Goal: Check status: Check status

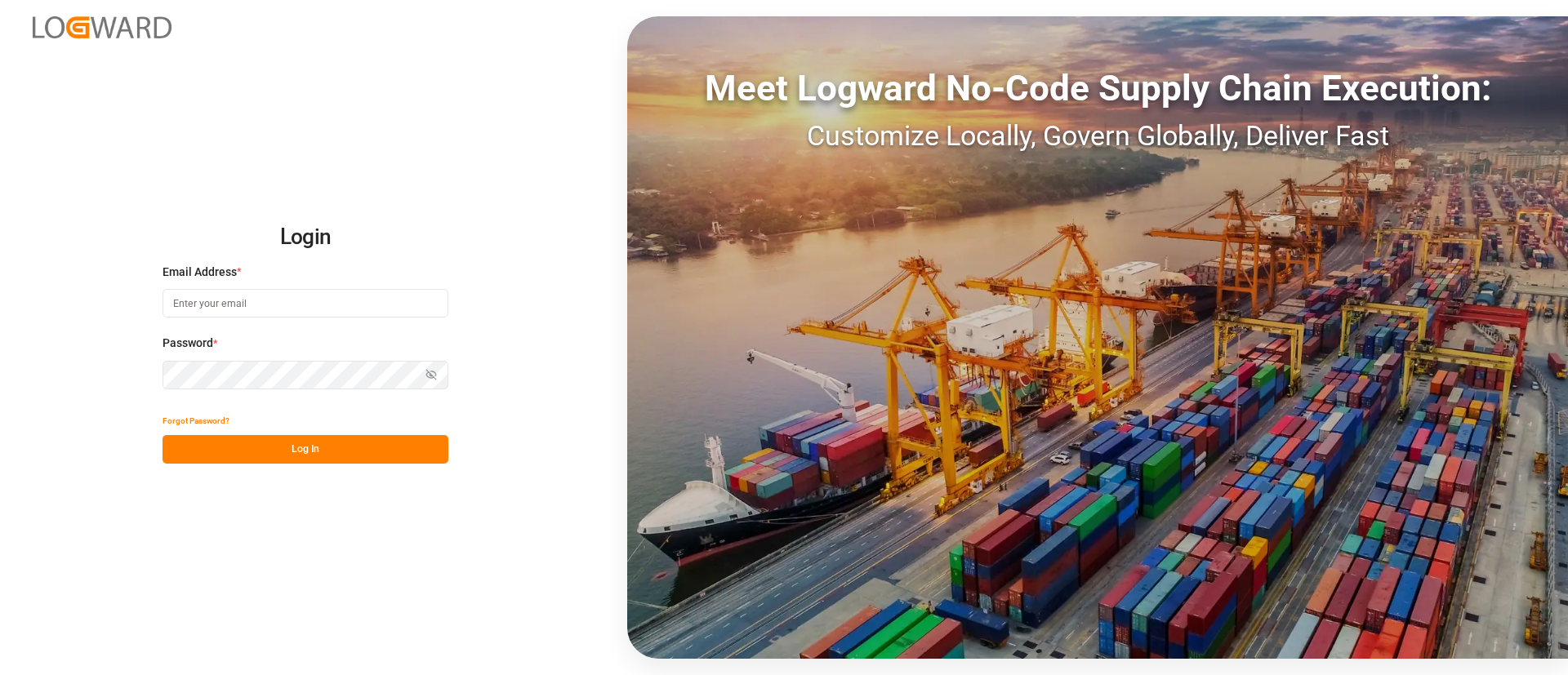
click at [269, 302] on input at bounding box center [305, 303] width 286 height 28
type input "sowmya.reddy@logward.com"
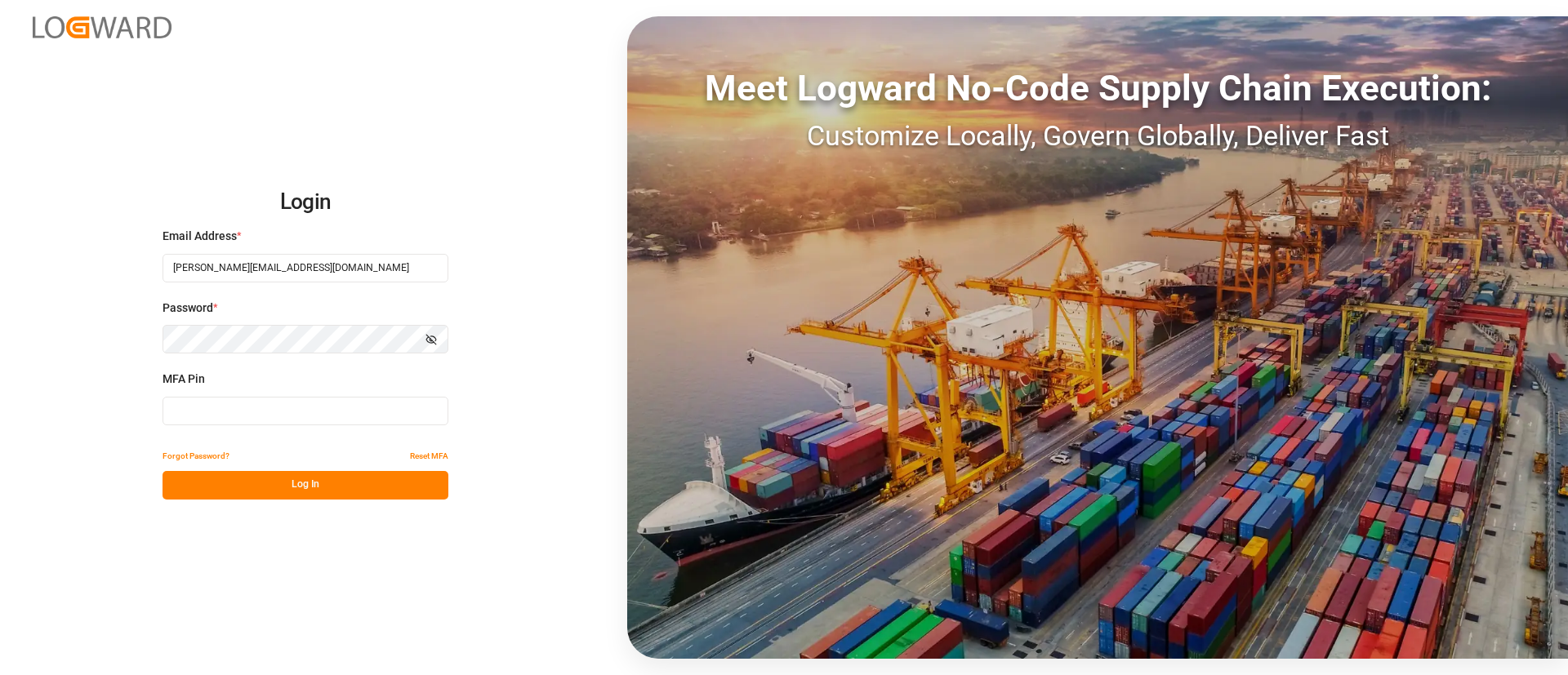
type input "777296"
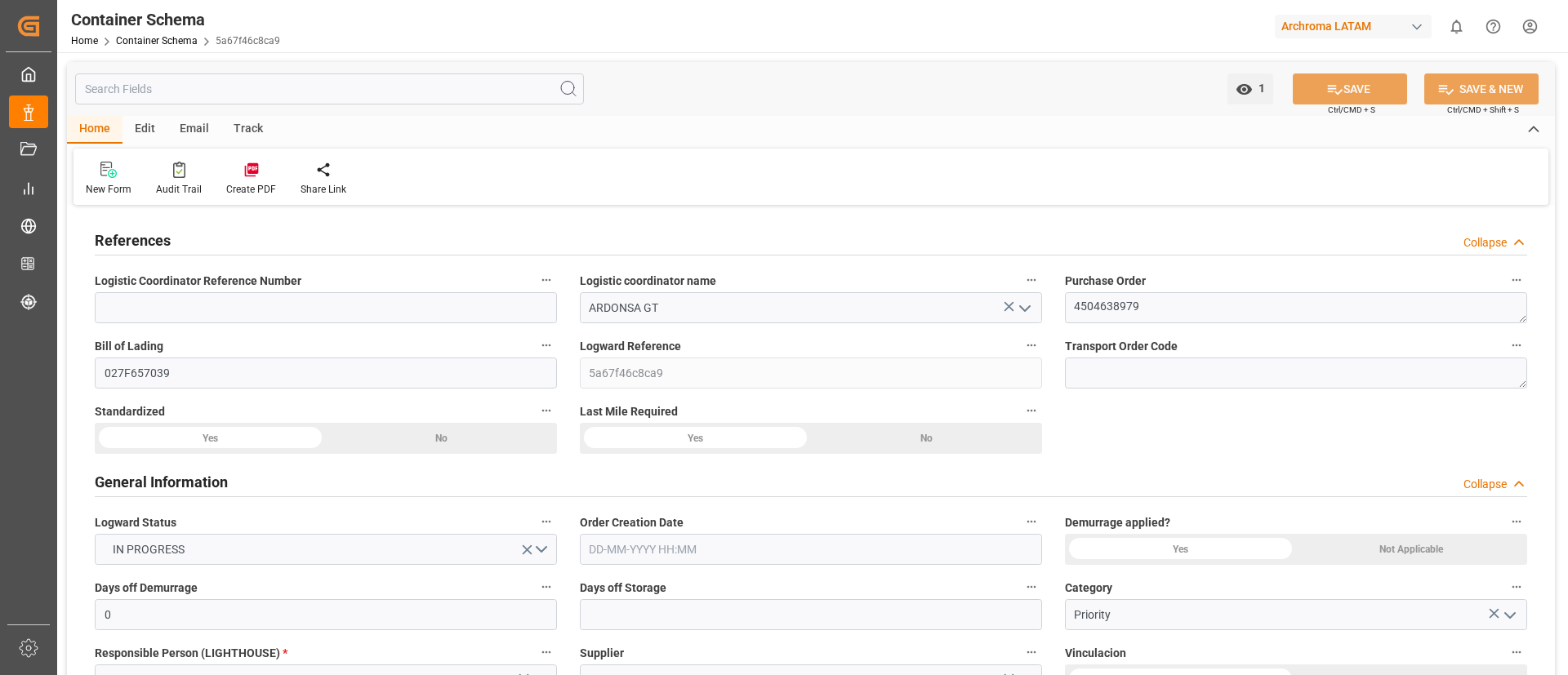
type input "0"
type input "1"
type input "34"
type input "24480"
type input "25840"
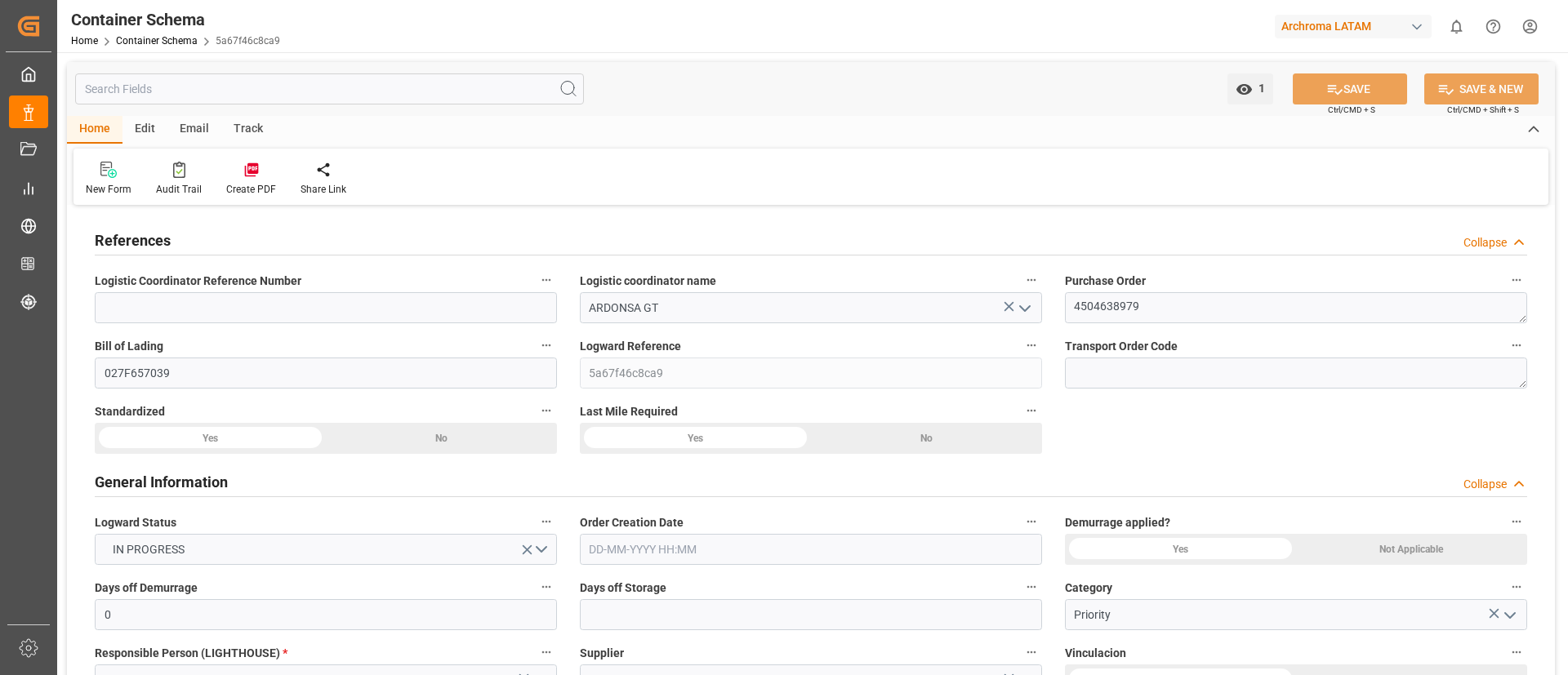
type input "Wan Hai Lines"
type input "CNSGH"
type input "CNSHA"
type input "GTPRQ"
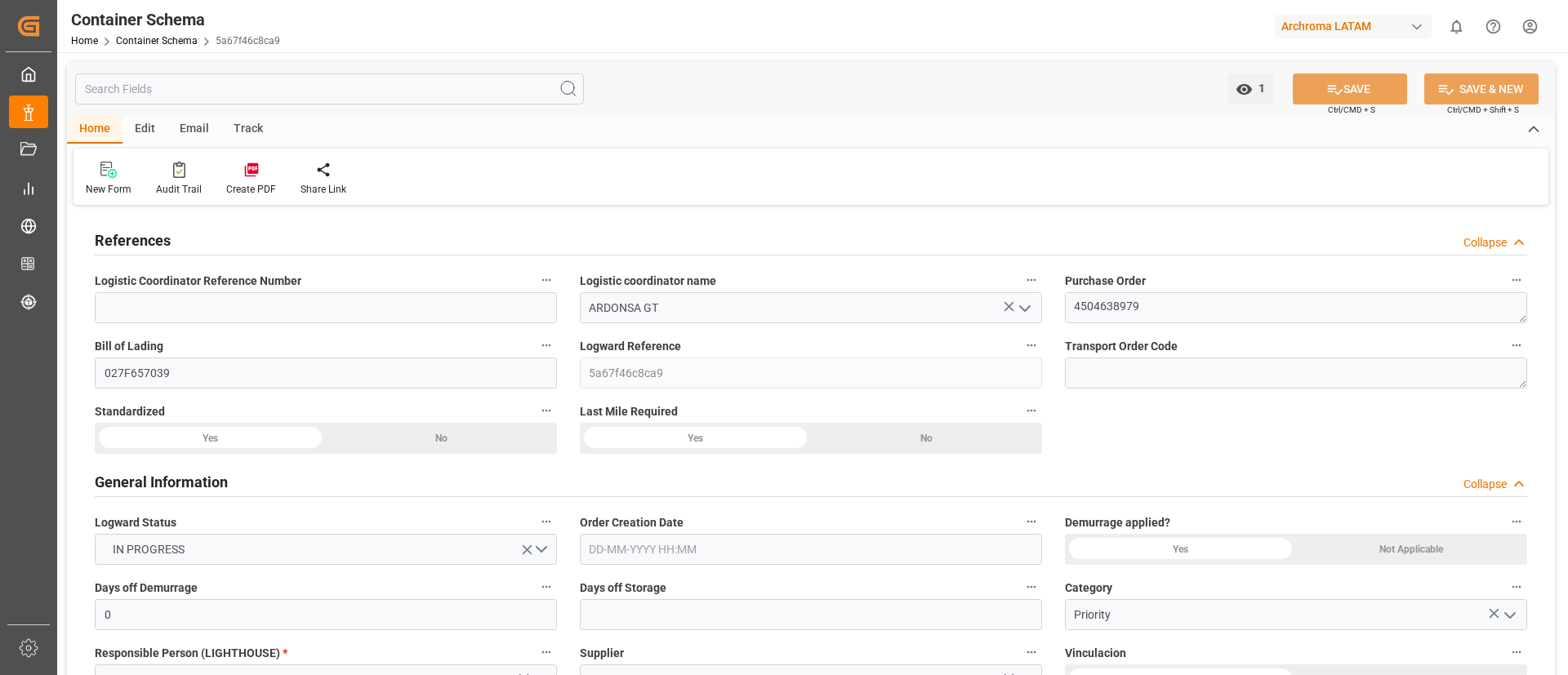
type input "GTPRQ"
type input "9496604"
type input "04-08-2025 10:45"
type input "03-08-2025"
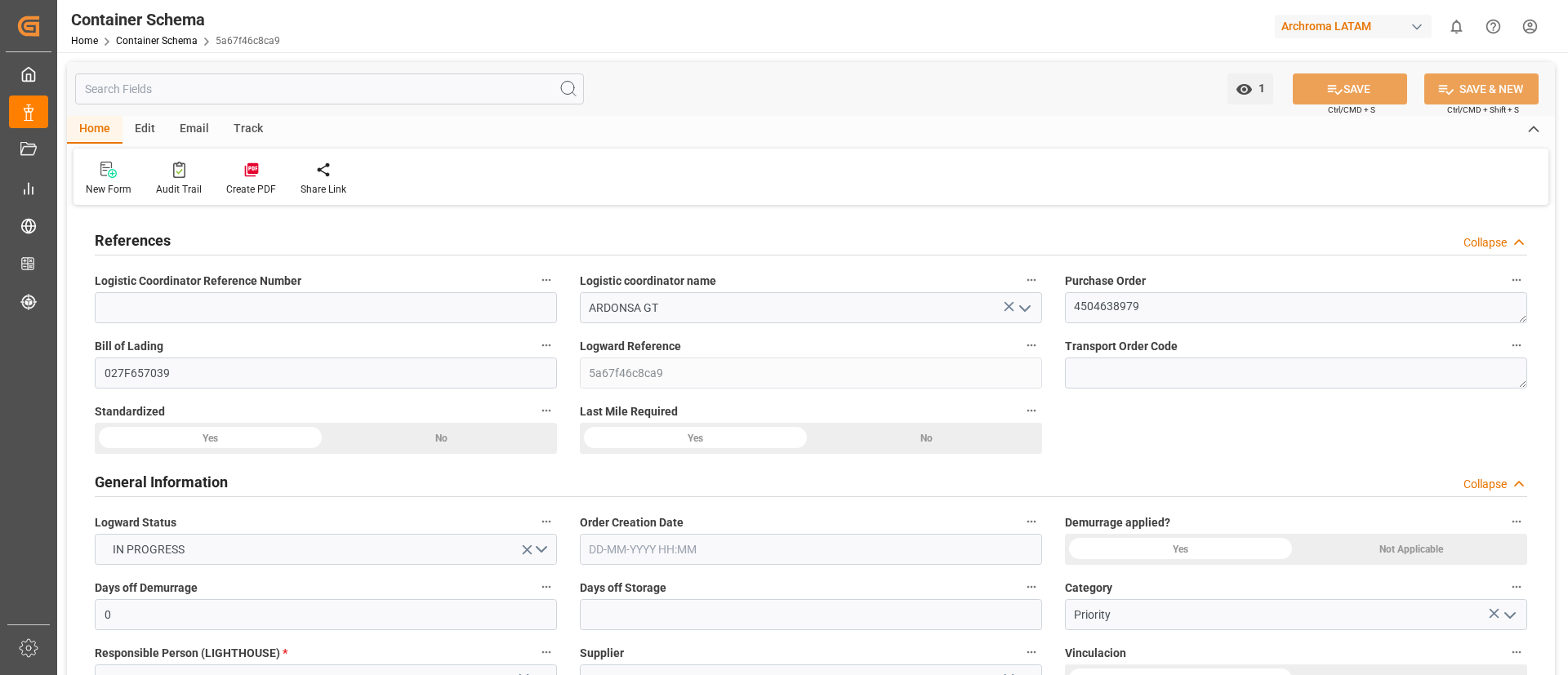
type input "04-08-2025"
type input "27-08-2025"
type input "26-07-2025 15:13"
type input "29-07-2025 00:00"
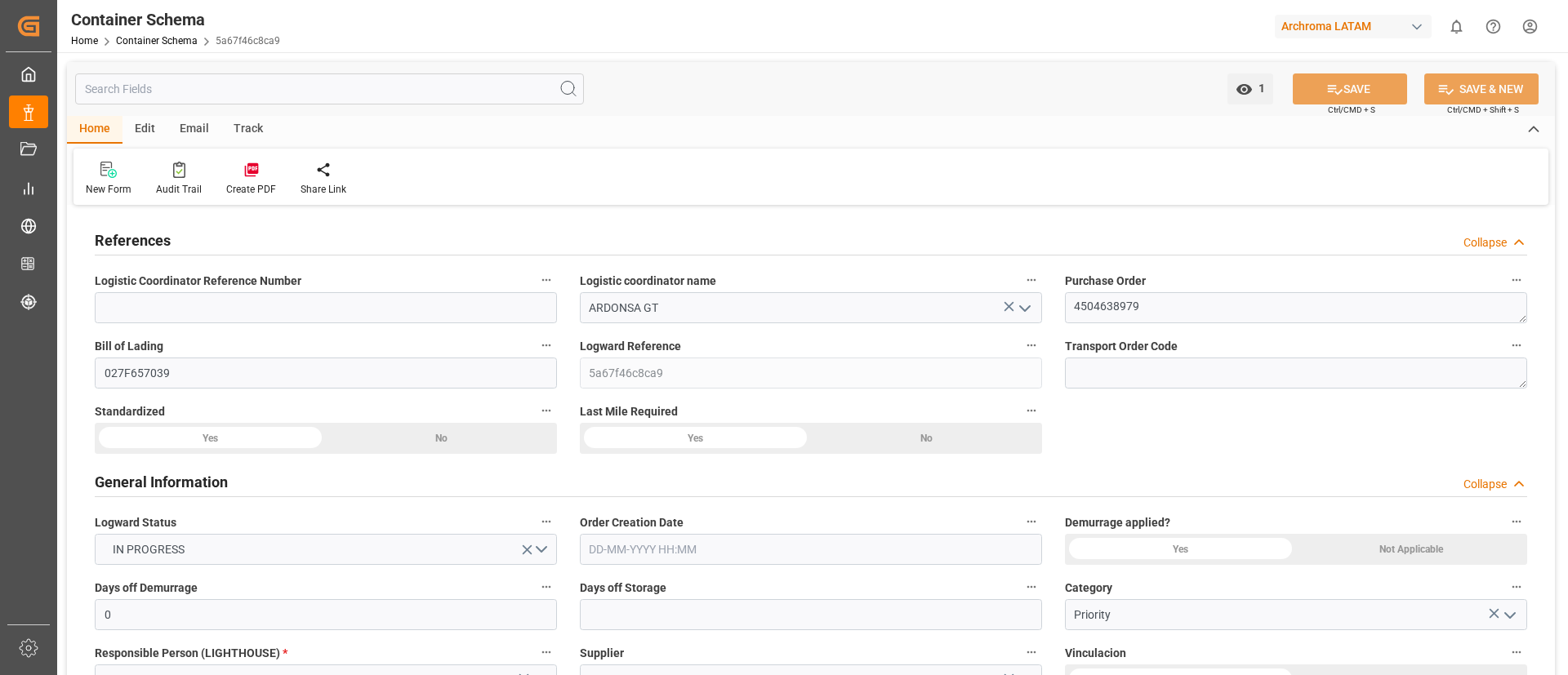
type input "29-07-2025 00:00"
type input "28-07-2025 00:00"
type input "27-08-2025 00:00"
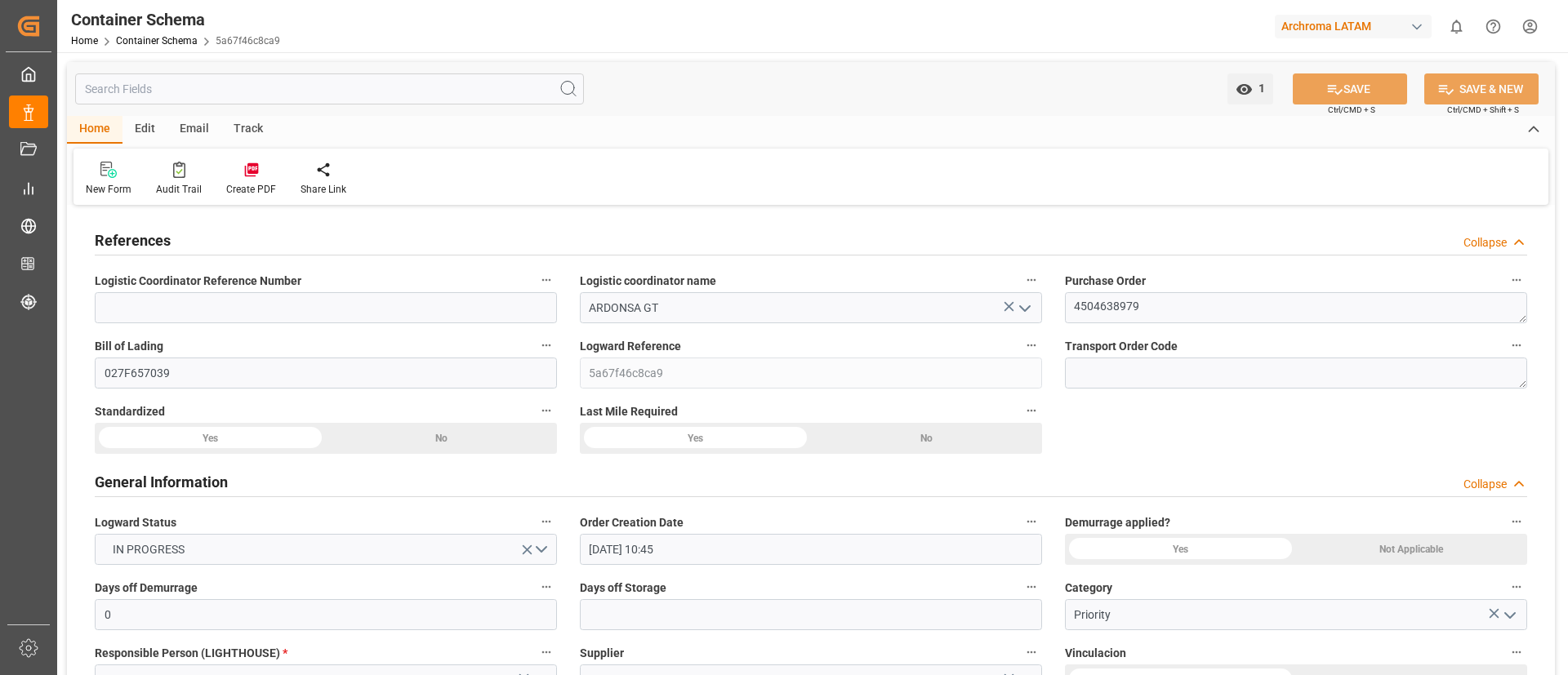
click at [246, 128] on div "Track" at bounding box center [247, 130] width 54 height 27
click at [117, 188] on div "Tracking" at bounding box center [105, 189] width 38 height 15
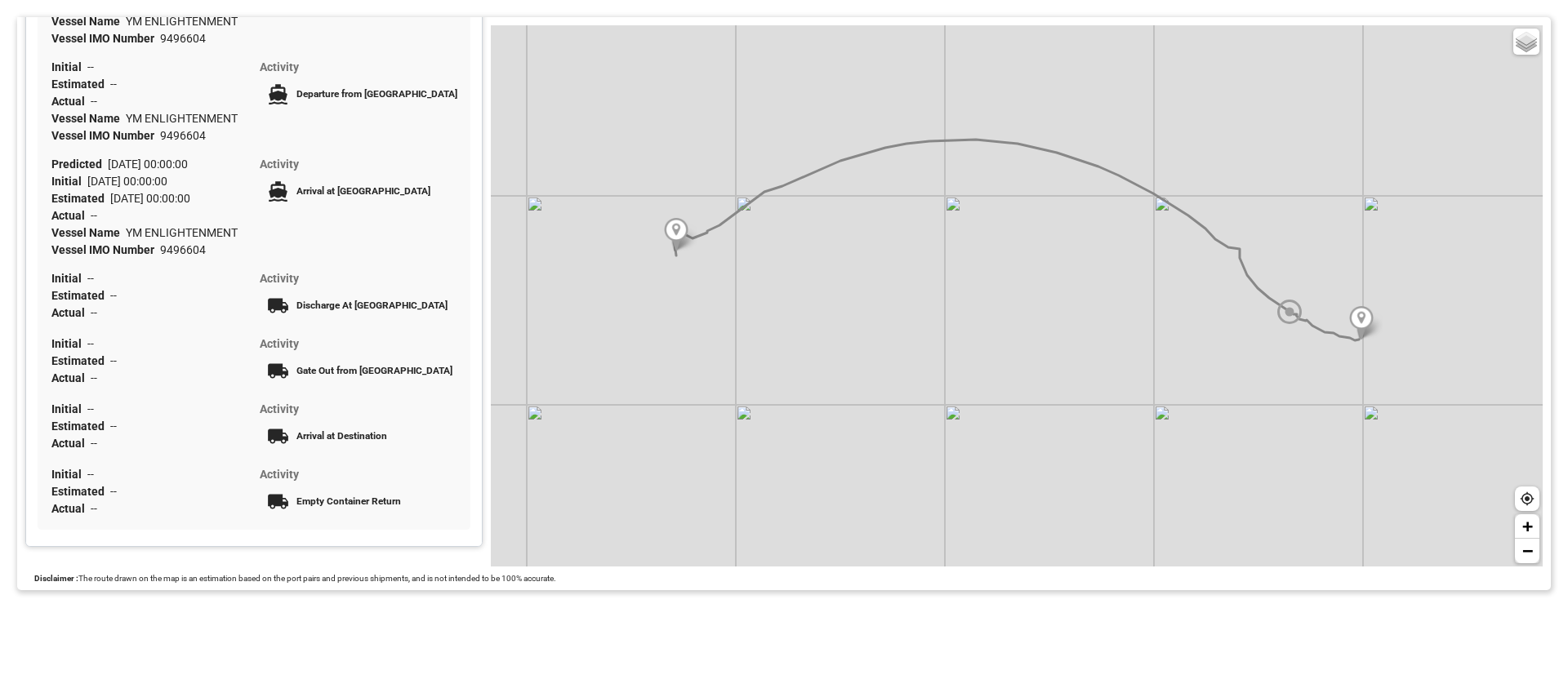
scroll to position [452, 0]
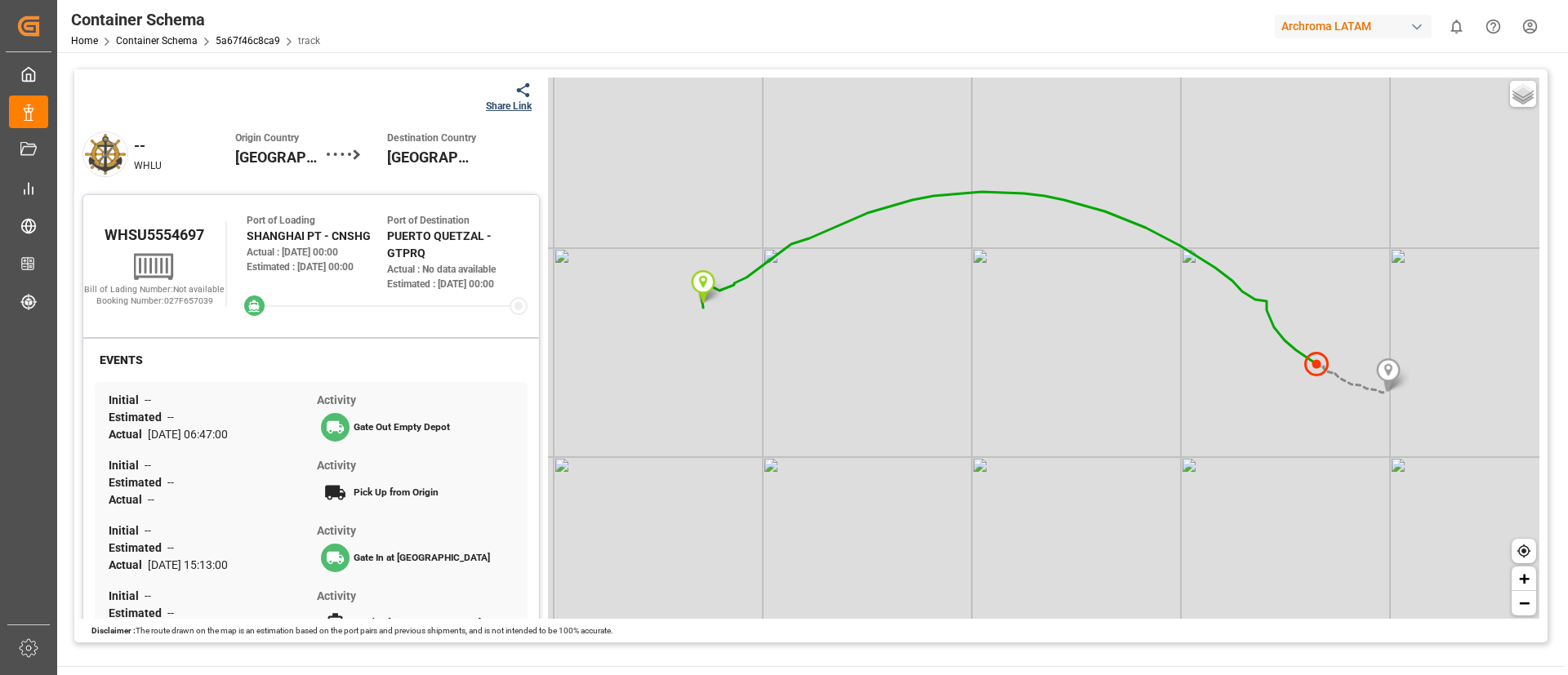
click at [519, 90] on icon at bounding box center [523, 90] width 18 height 18
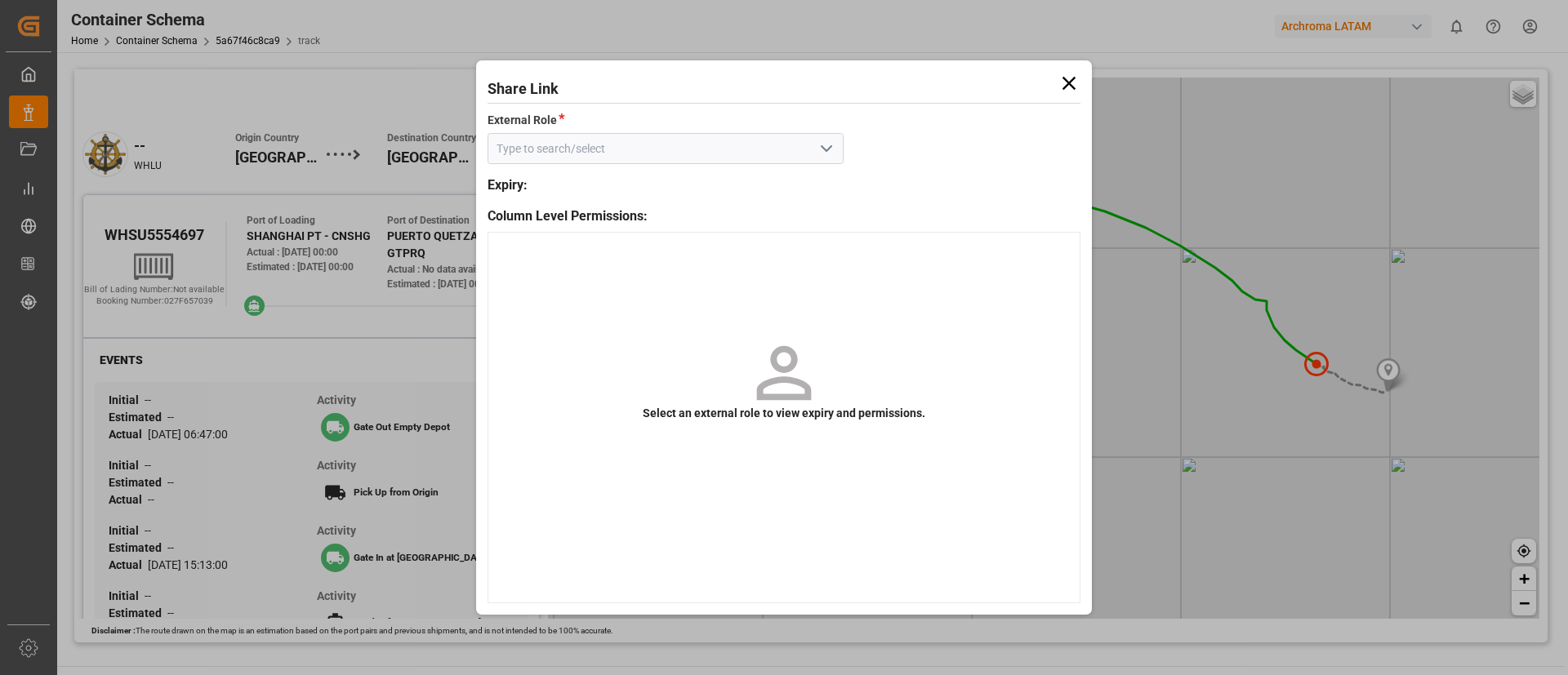
click at [833, 143] on icon "open menu" at bounding box center [827, 149] width 20 height 20
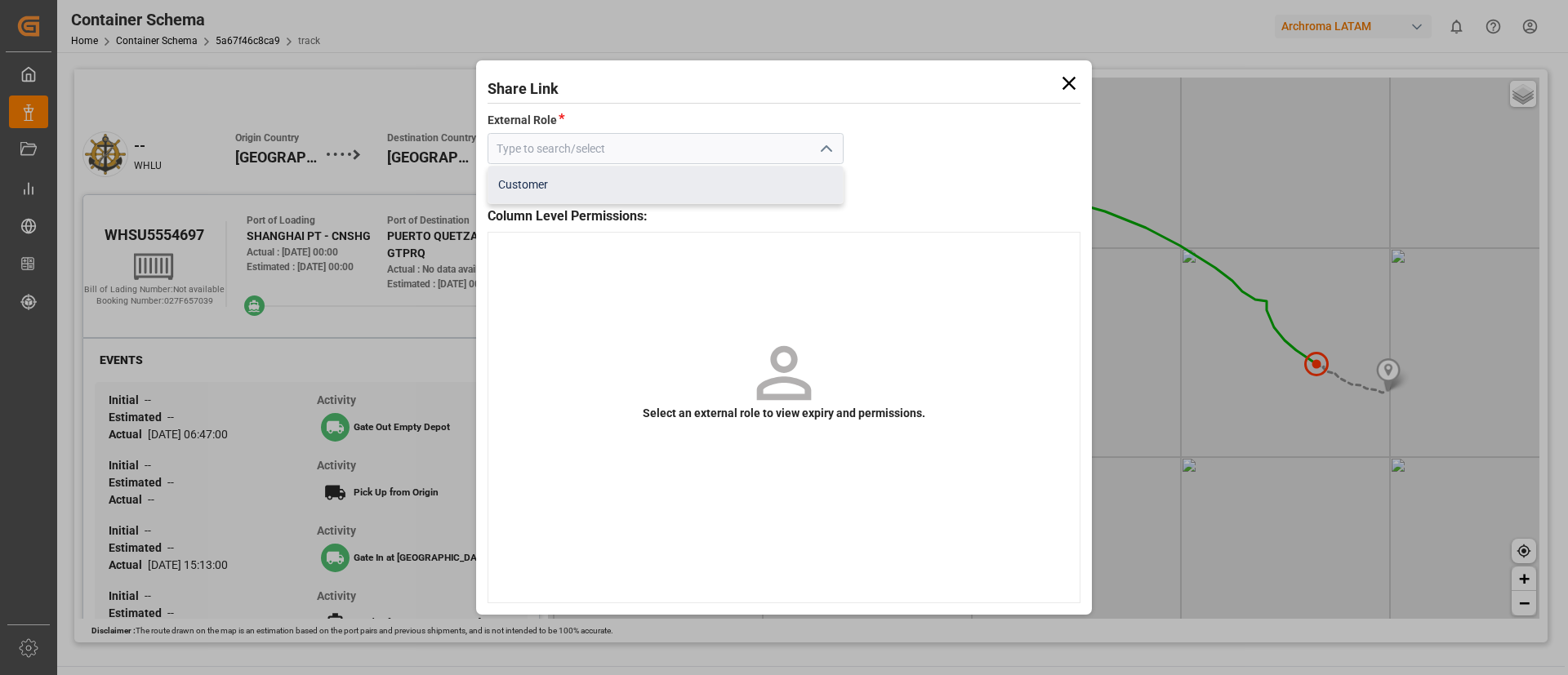
click at [677, 166] on div "Customer" at bounding box center [665, 185] width 354 height 37
type input "Customer"
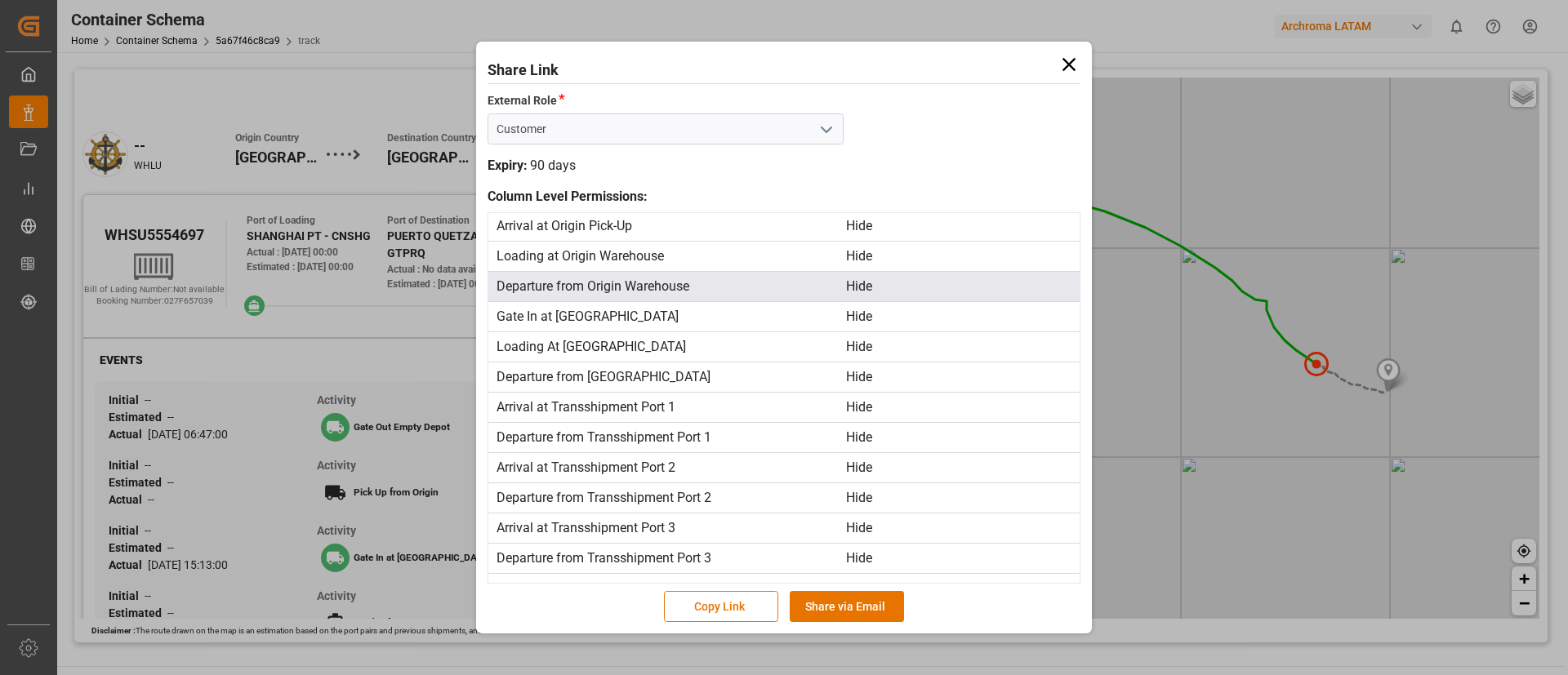
scroll to position [303, 0]
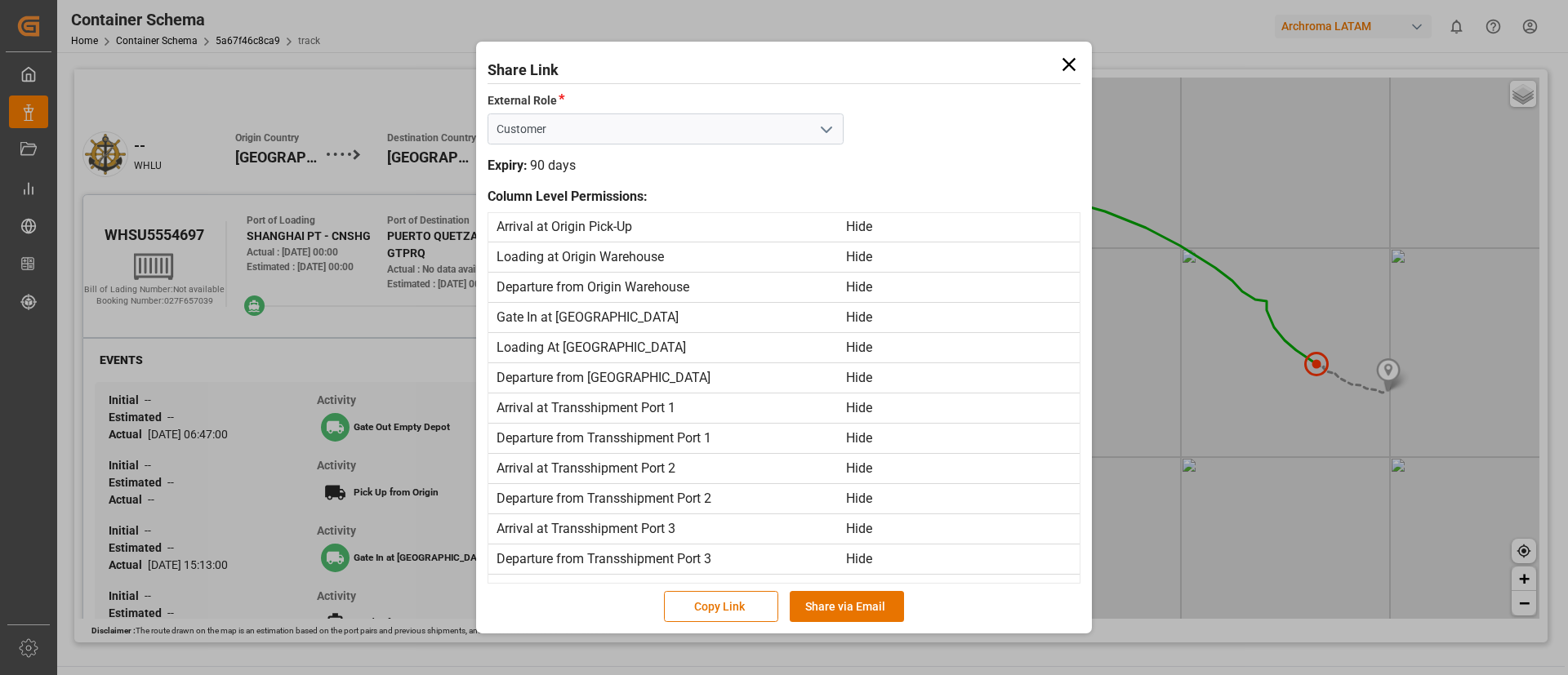
drag, startPoint x: 917, startPoint y: 62, endPoint x: 1049, endPoint y: 62, distance: 132.0
click at [1049, 62] on h1 "Share Link" at bounding box center [784, 67] width 594 height 27
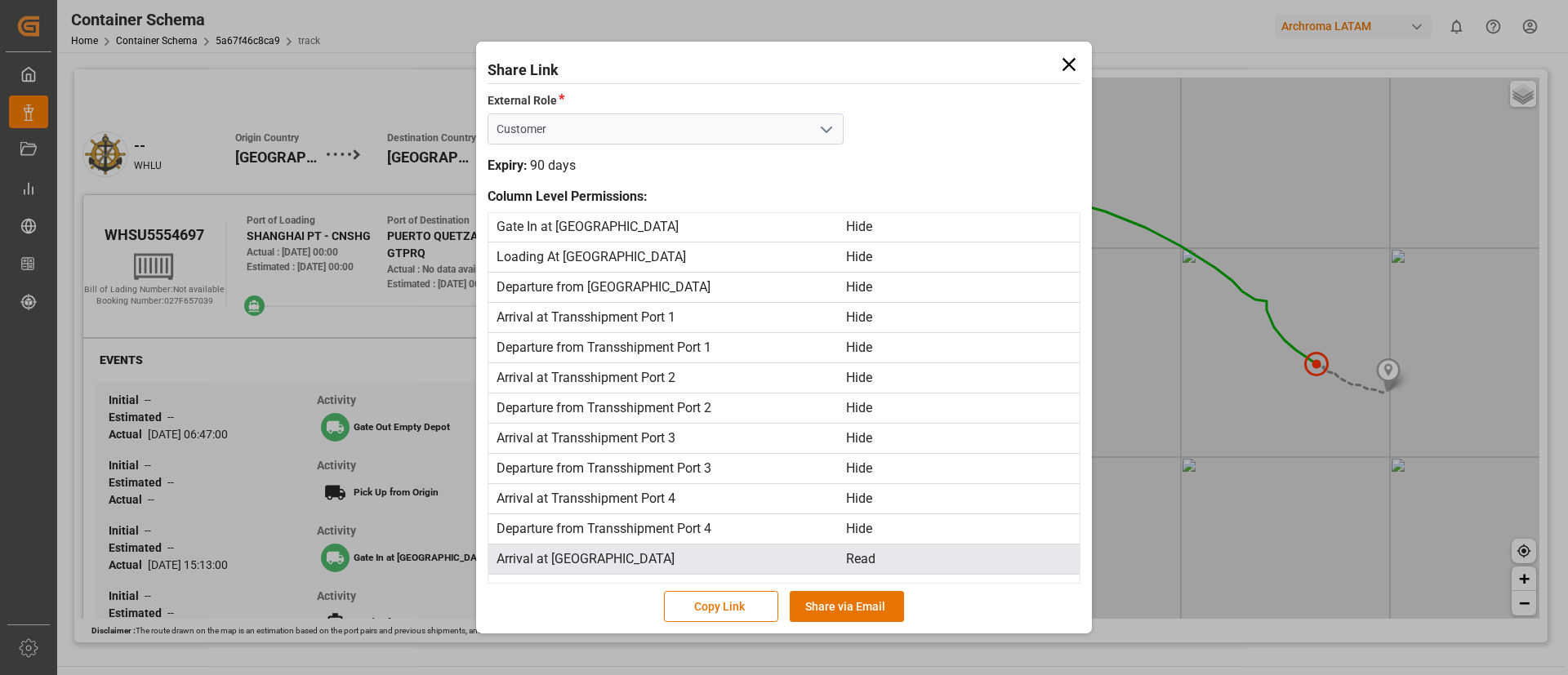
scroll to position [358, 0]
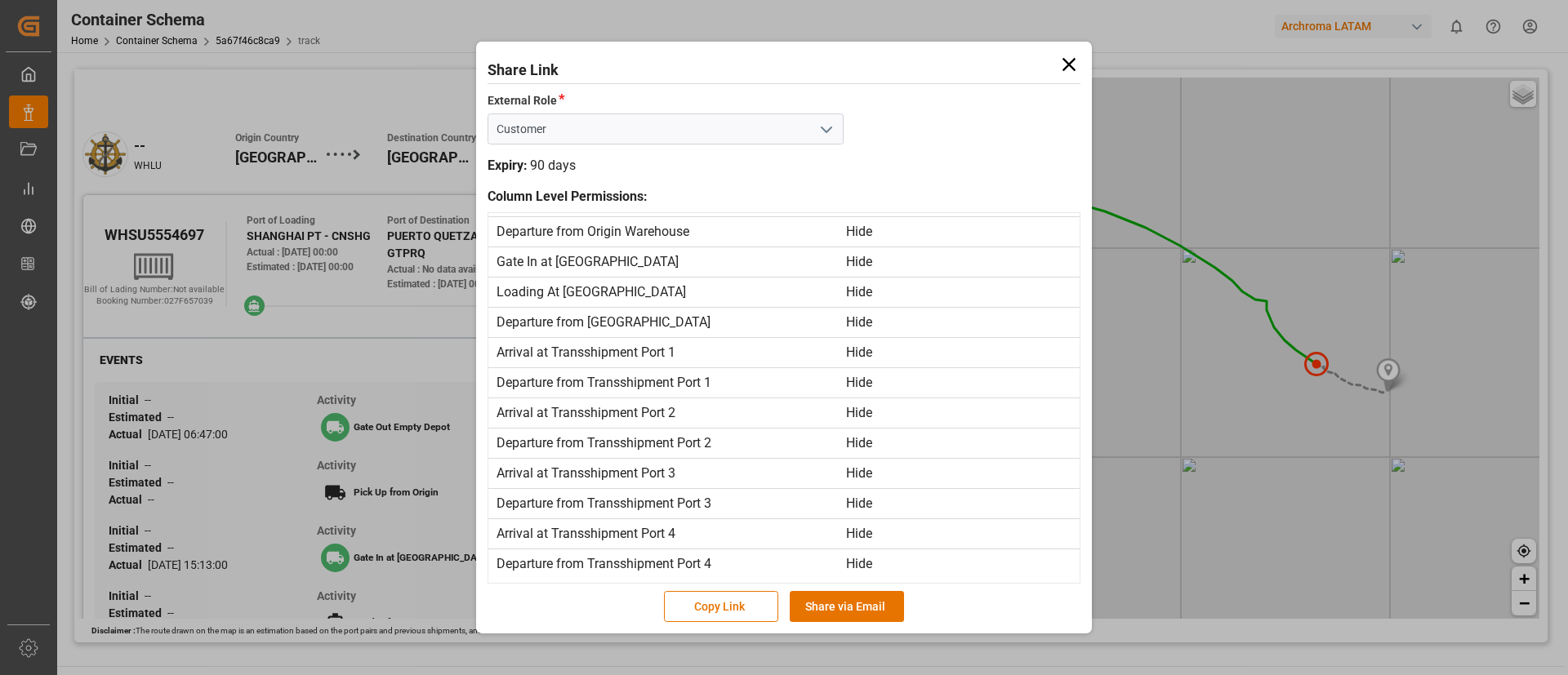
drag, startPoint x: 1472, startPoint y: 240, endPoint x: 789, endPoint y: 43, distance: 710.8
click at [1472, 240] on div "Share Link External Role * Customer Expiry: 90 days Column Level Permissions: K…" at bounding box center [784, 338] width 1568 height 675
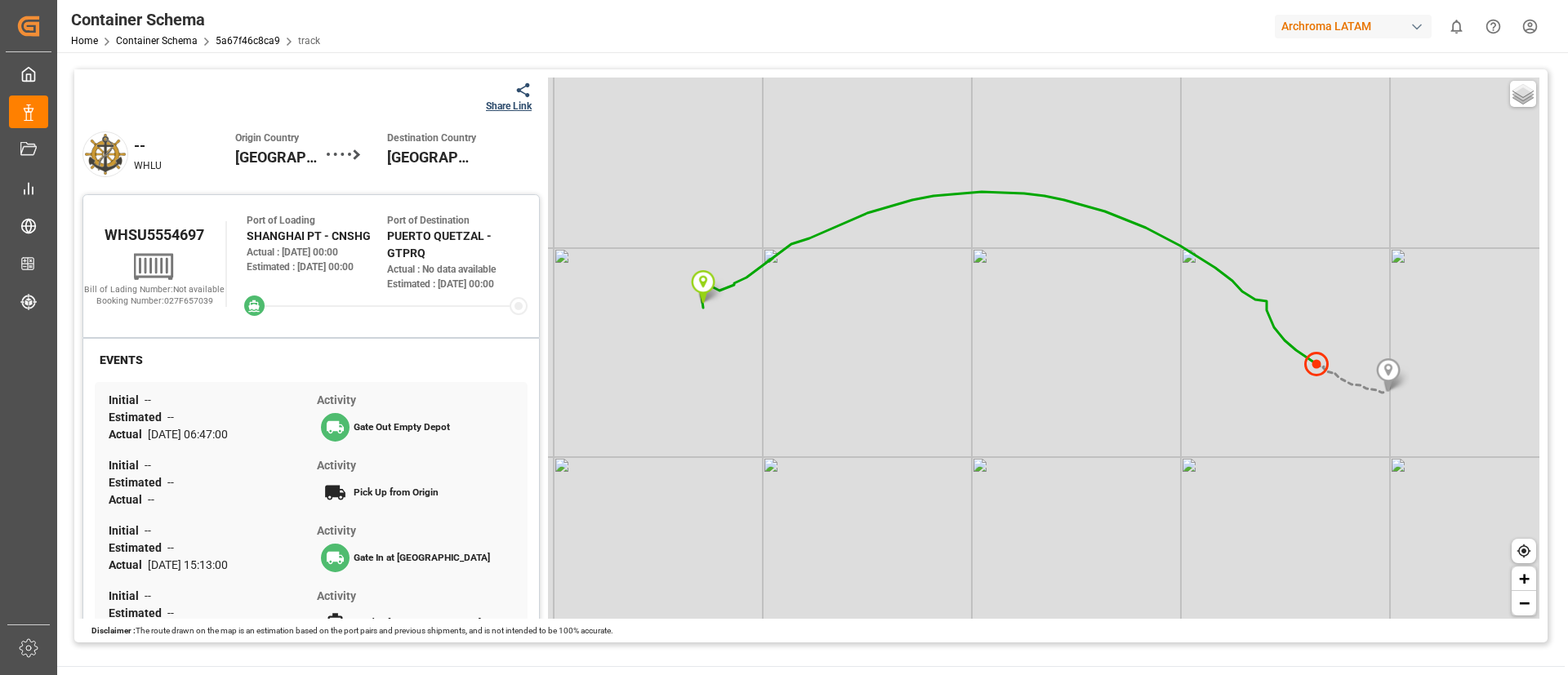
click at [517, 88] on icon at bounding box center [523, 90] width 18 height 18
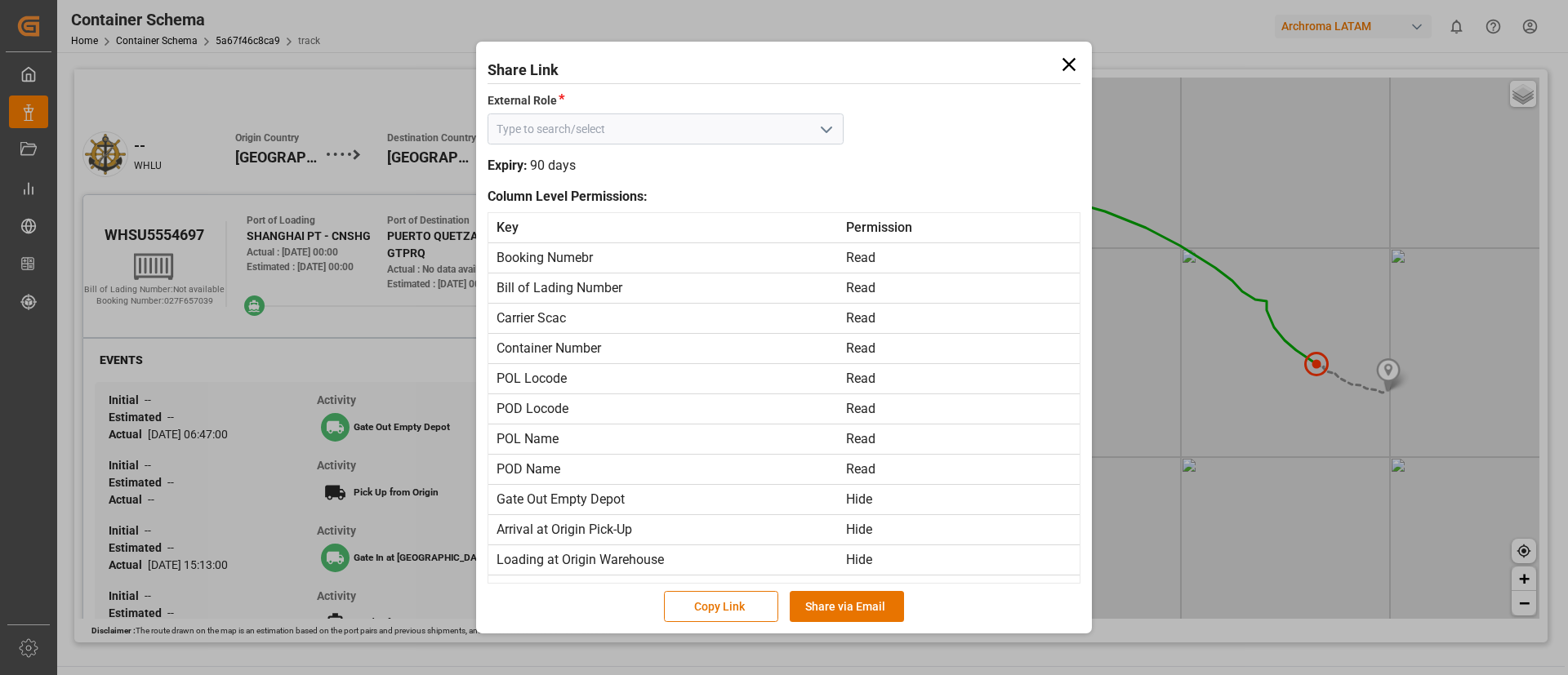
click at [895, 131] on div "External Role *" at bounding box center [784, 117] width 594 height 67
click at [828, 120] on icon "open menu" at bounding box center [827, 130] width 20 height 20
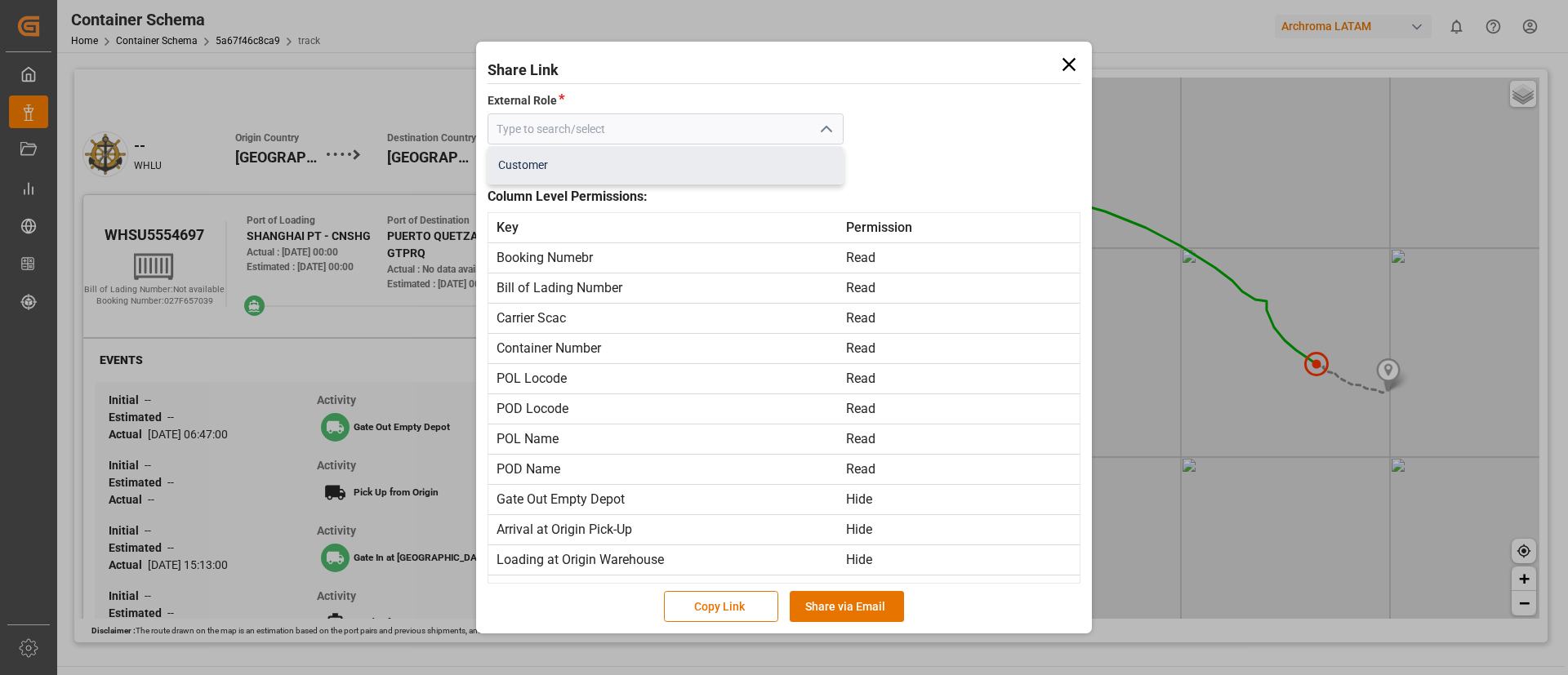
click at [650, 160] on div "Customer" at bounding box center [665, 165] width 354 height 37
type input "Customer"
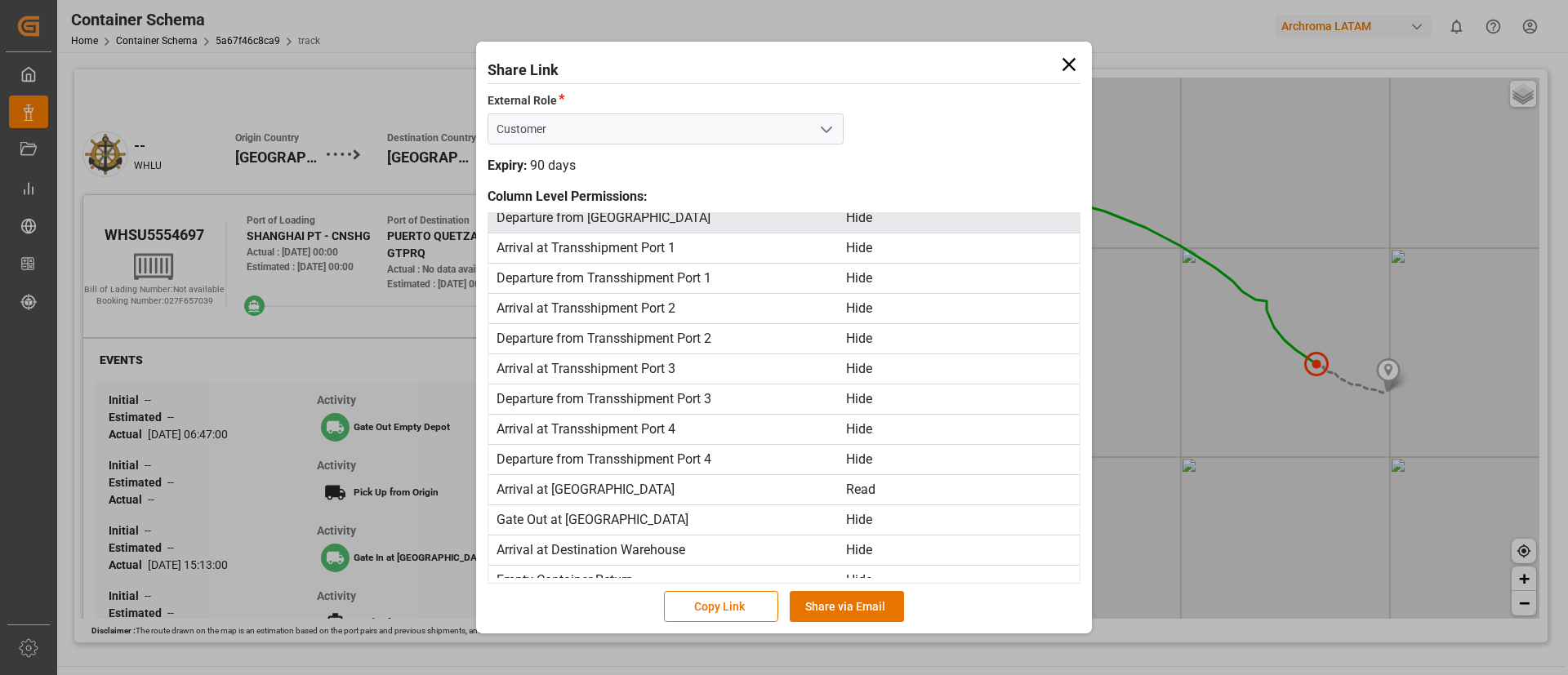
scroll to position [481, 0]
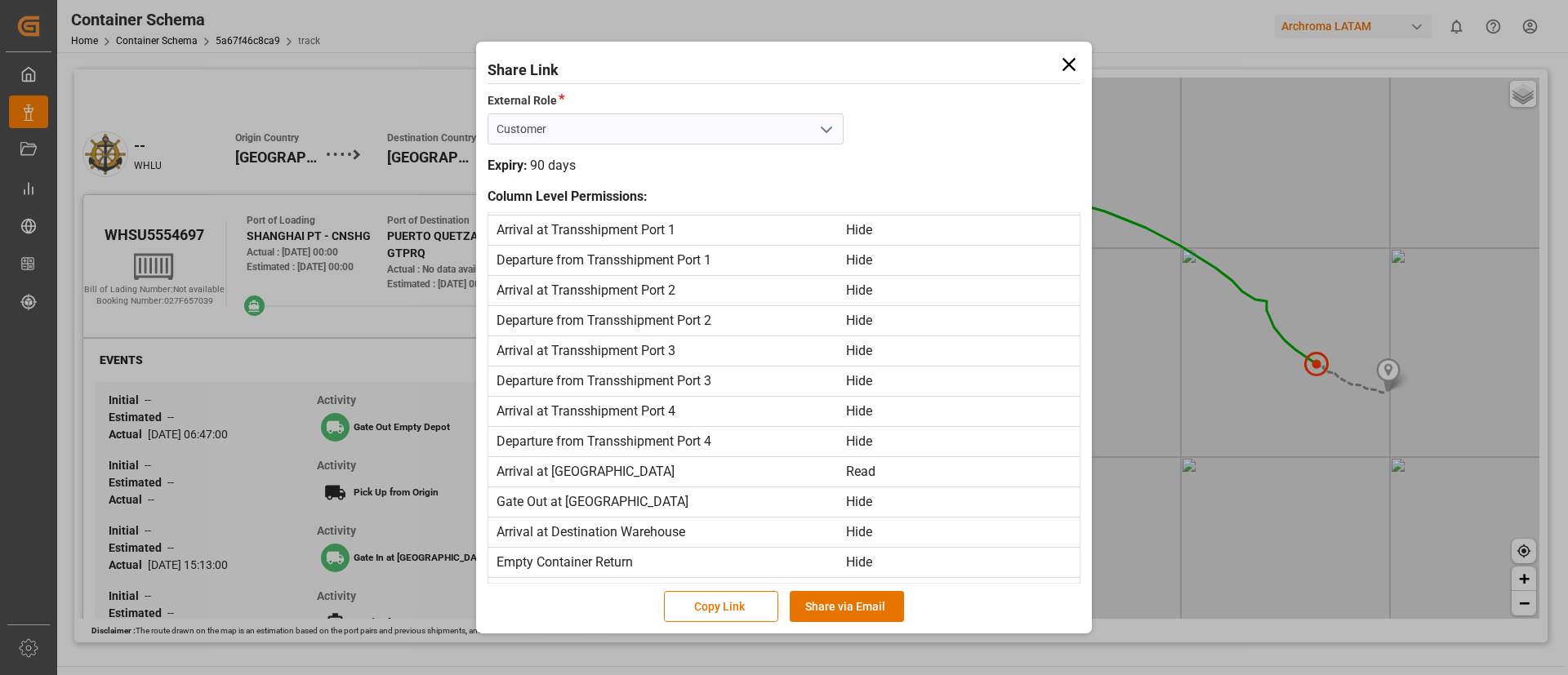
click at [1070, 60] on icon at bounding box center [1068, 64] width 22 height 22
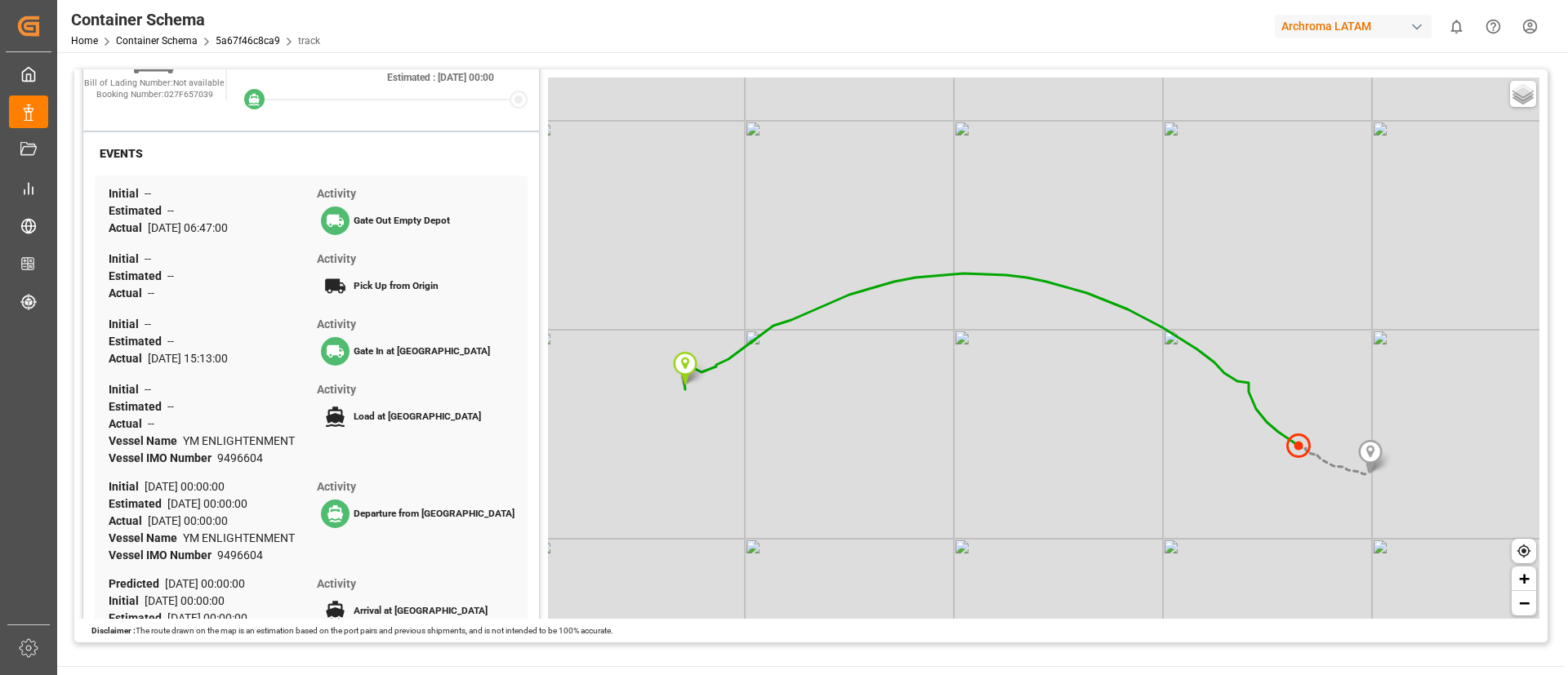
scroll to position [0, 0]
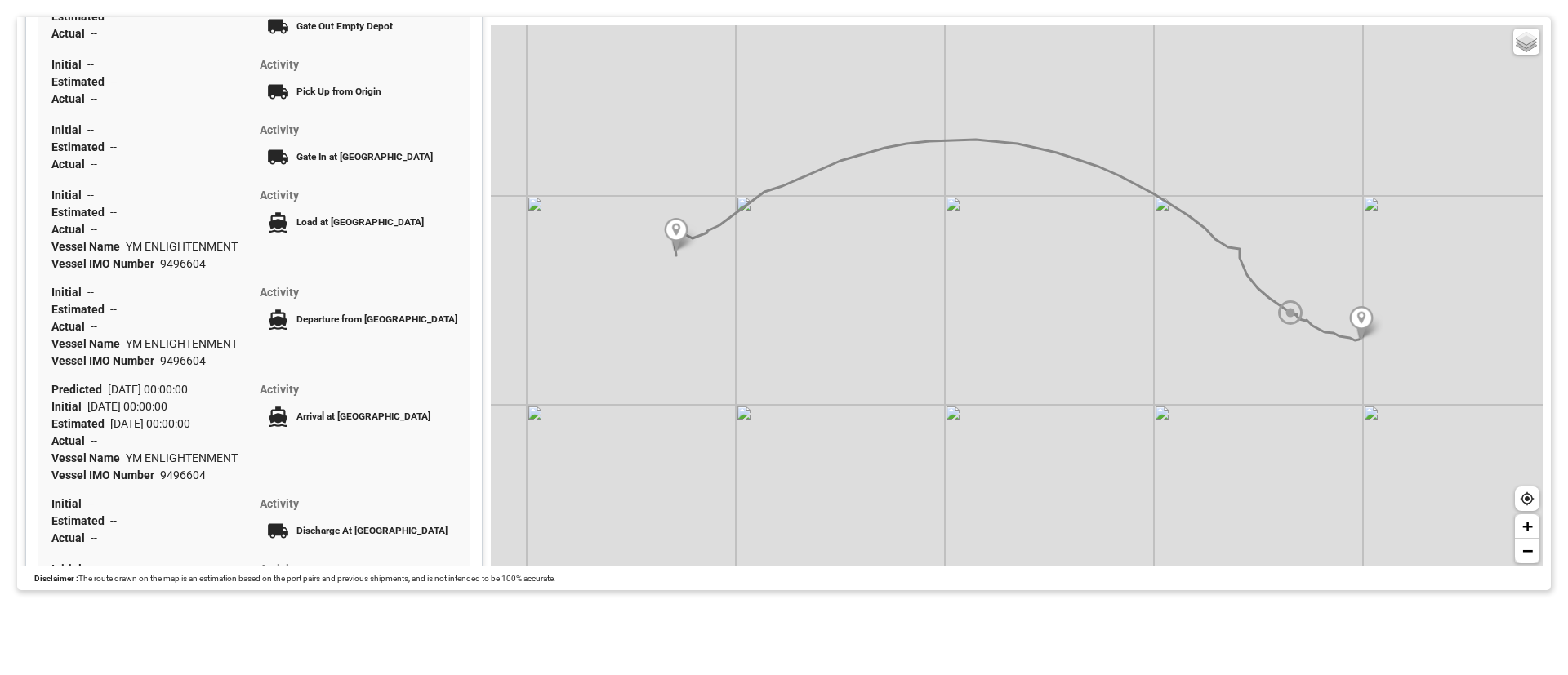
scroll to position [368, 0]
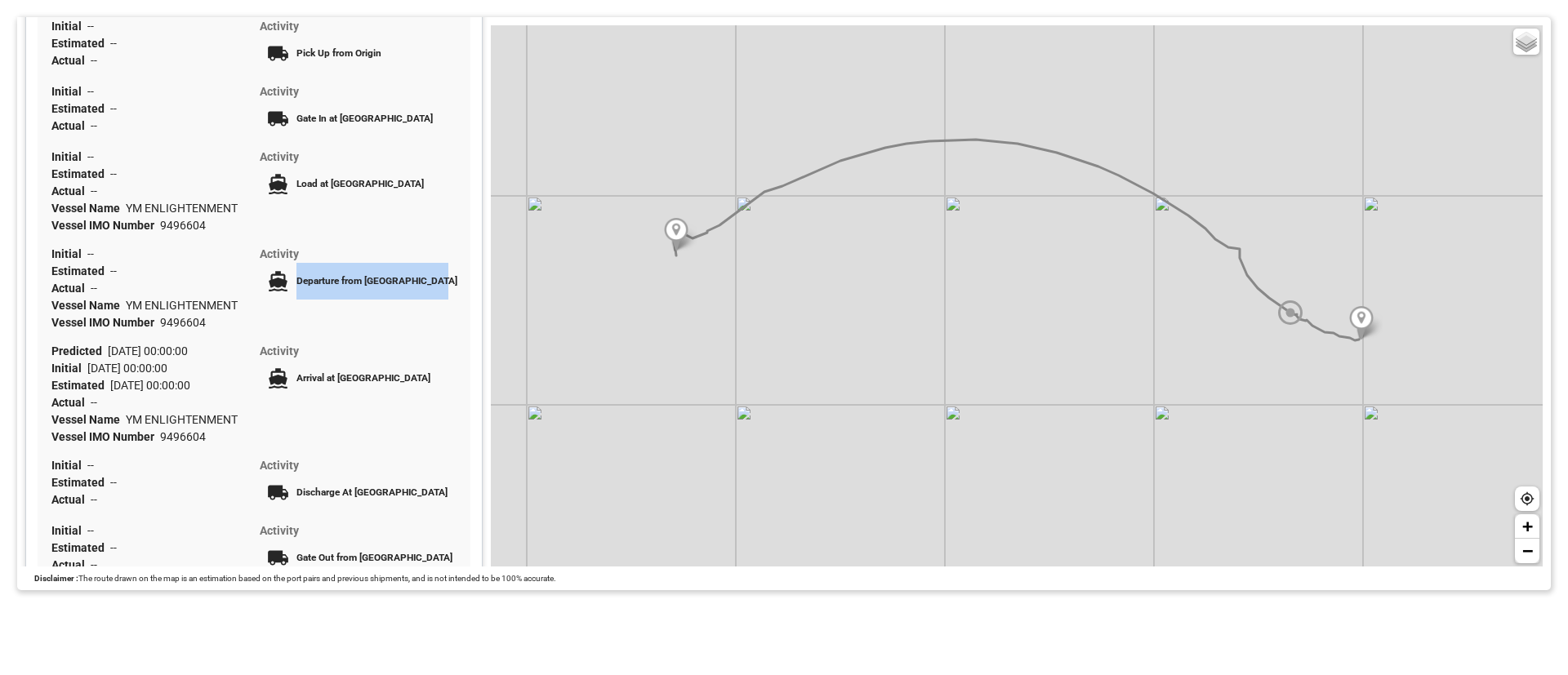
drag, startPoint x: 293, startPoint y: 303, endPoint x: 444, endPoint y: 303, distance: 151.0
click at [444, 299] on div "Departure from [GEOGRAPHIC_DATA]" at bounding box center [360, 282] width 202 height 37
copy span "Departure from [GEOGRAPHIC_DATA]"
